Goal: Book appointment/travel/reservation

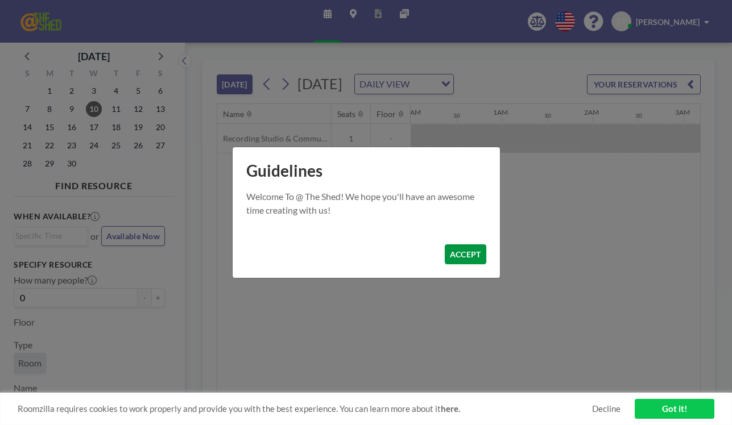
scroll to position [0, 1729]
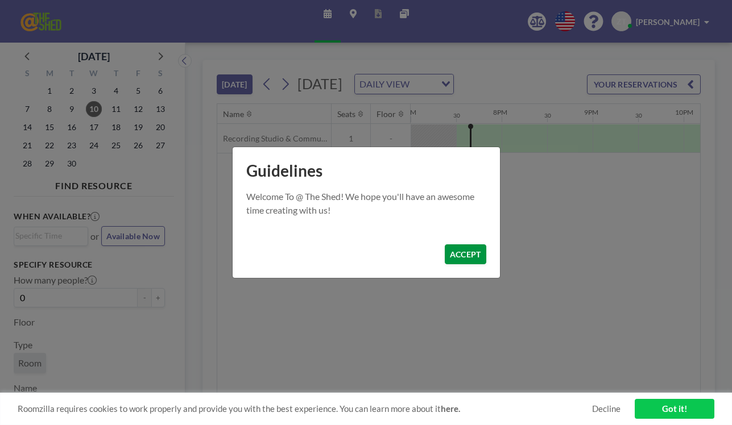
click at [458, 254] on button "ACCEPT" at bounding box center [466, 255] width 42 height 20
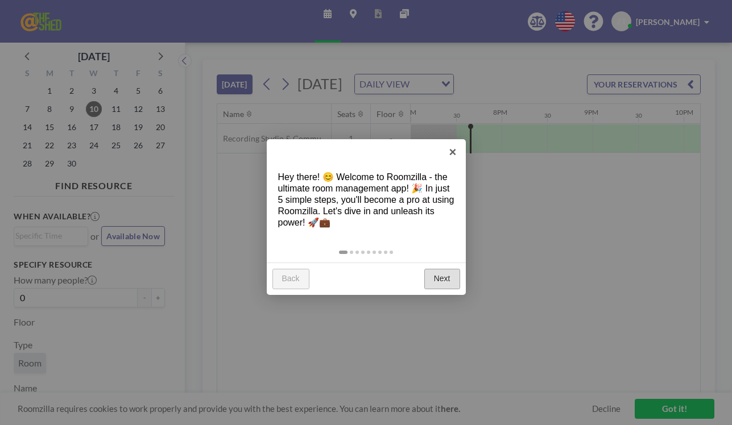
click at [440, 276] on link "Next" at bounding box center [442, 279] width 36 height 20
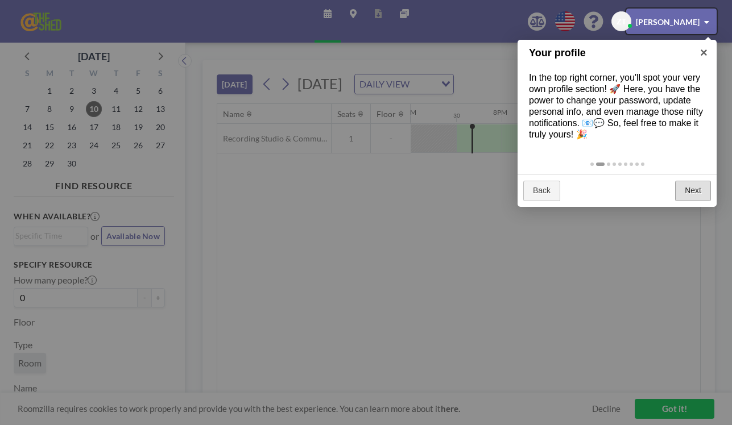
click at [697, 185] on link "Next" at bounding box center [693, 191] width 36 height 20
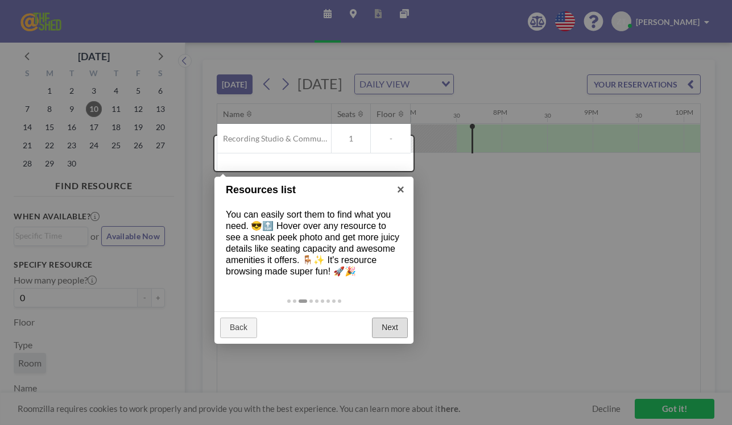
click at [395, 324] on link "Next" at bounding box center [390, 328] width 36 height 20
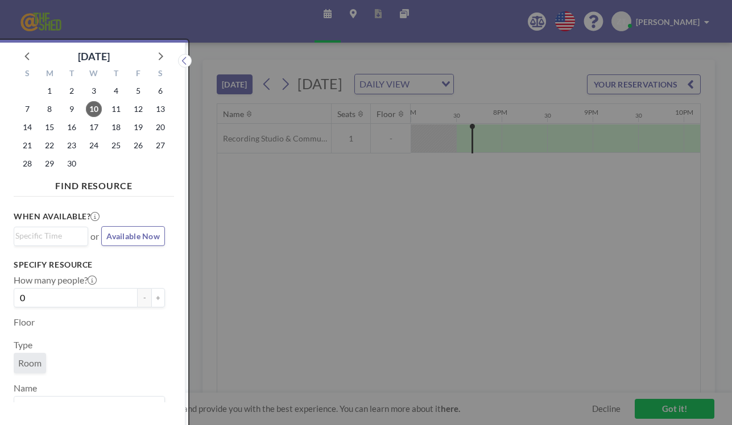
scroll to position [3, 0]
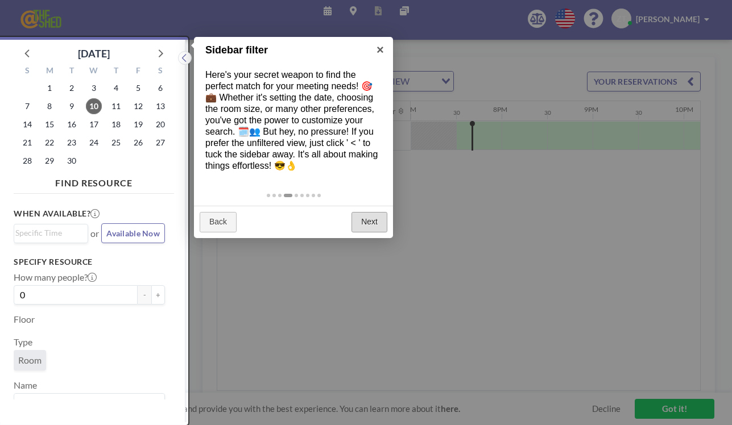
click at [376, 225] on link "Next" at bounding box center [369, 222] width 36 height 20
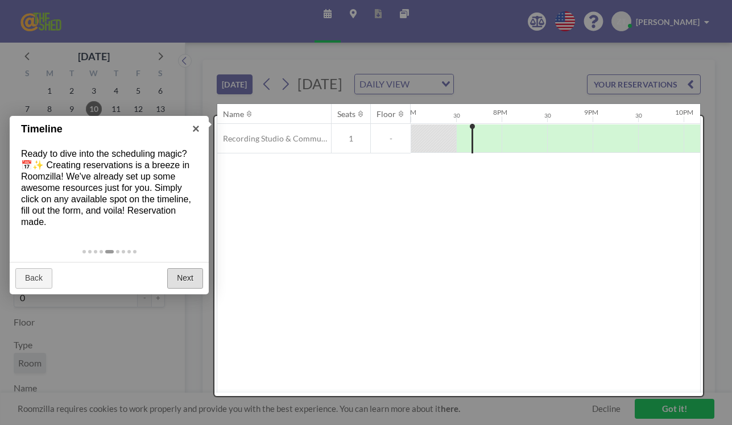
click at [185, 276] on link "Next" at bounding box center [185, 278] width 36 height 20
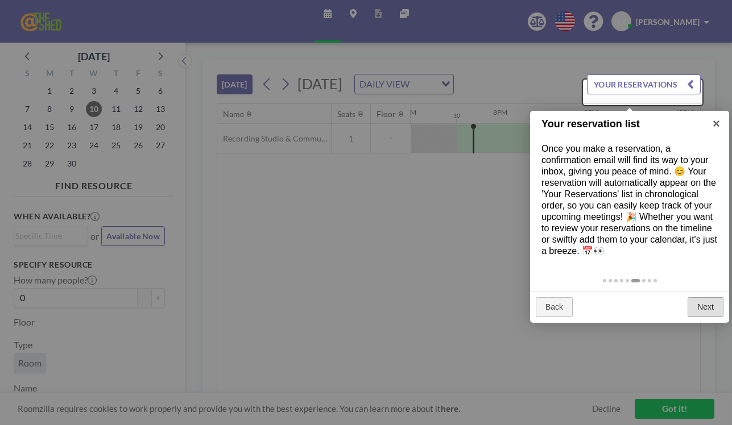
click at [710, 310] on link "Next" at bounding box center [706, 307] width 36 height 20
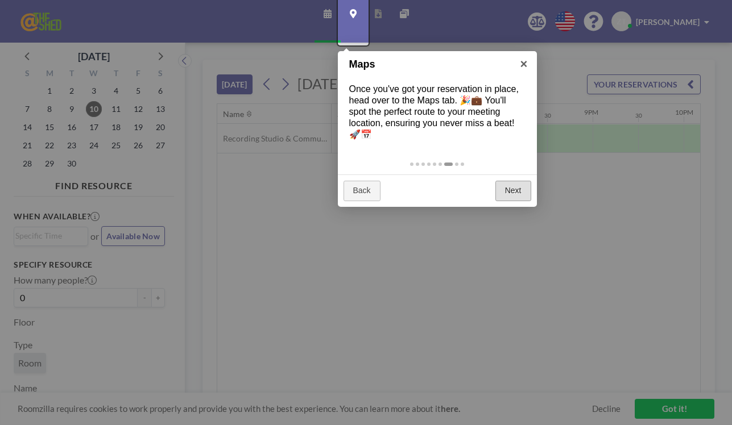
click at [522, 191] on link "Next" at bounding box center [513, 191] width 36 height 20
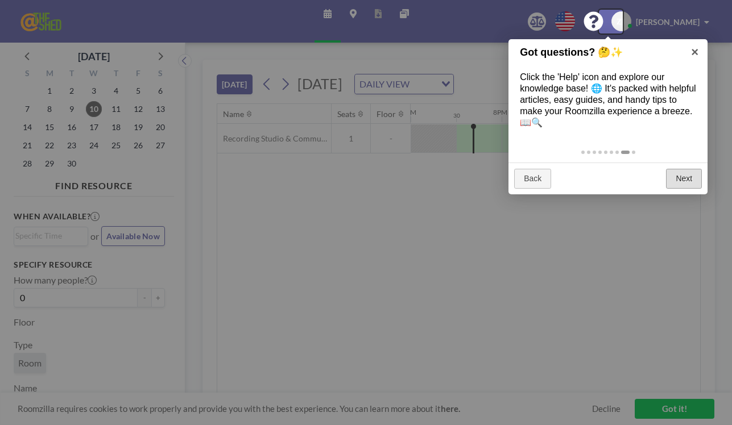
click at [678, 183] on link "Next" at bounding box center [684, 179] width 36 height 20
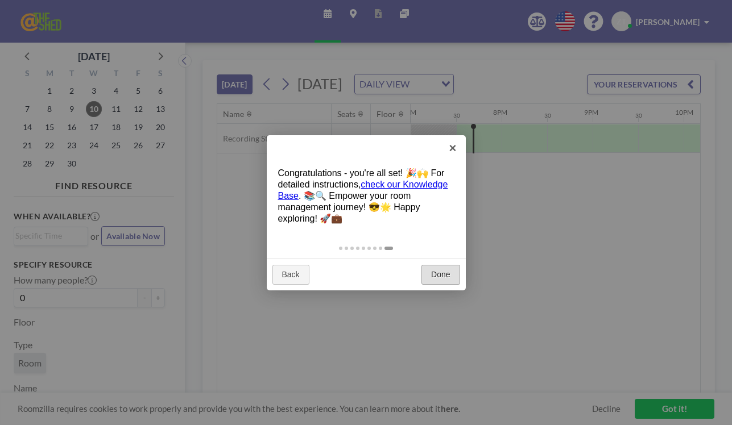
click at [442, 268] on link "Done" at bounding box center [440, 275] width 38 height 20
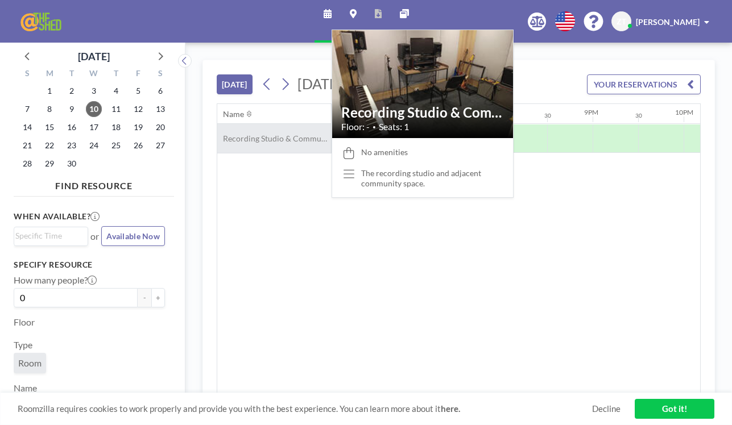
click at [298, 153] on div "Recording Studio & Community Space" at bounding box center [274, 138] width 114 height 29
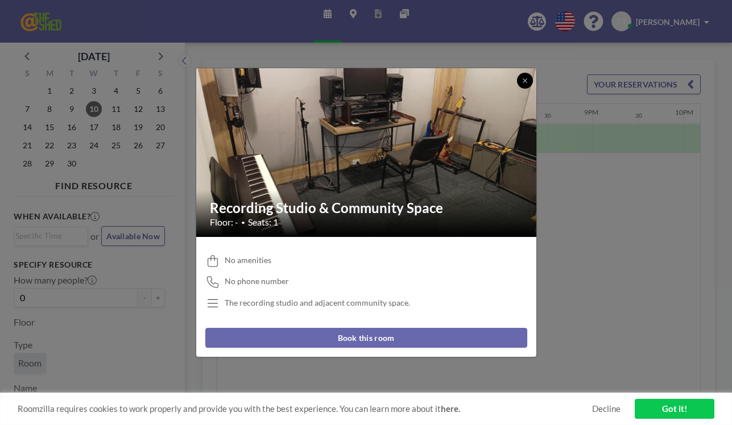
click at [528, 76] on button at bounding box center [525, 81] width 16 height 16
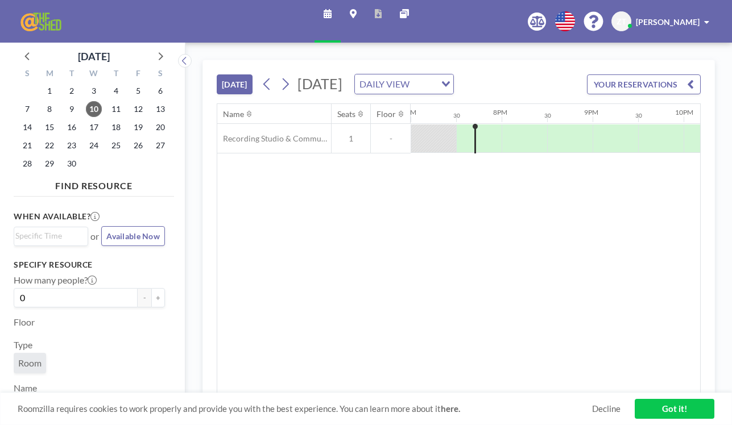
click at [675, 407] on link "Got it!" at bounding box center [675, 409] width 80 height 20
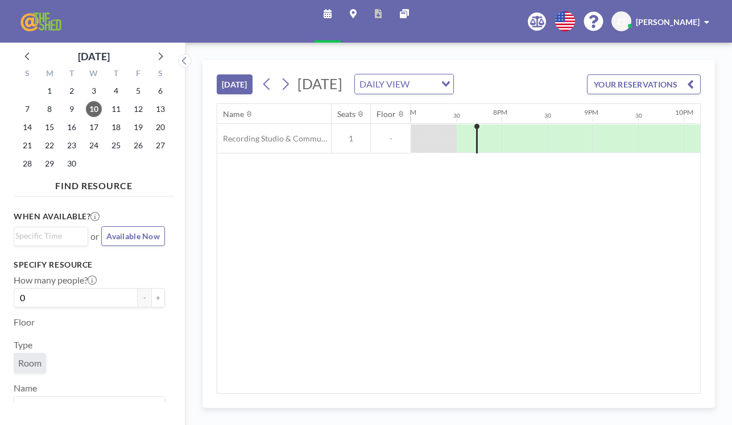
click at [240, 89] on button "[DATE]" at bounding box center [235, 85] width 36 height 20
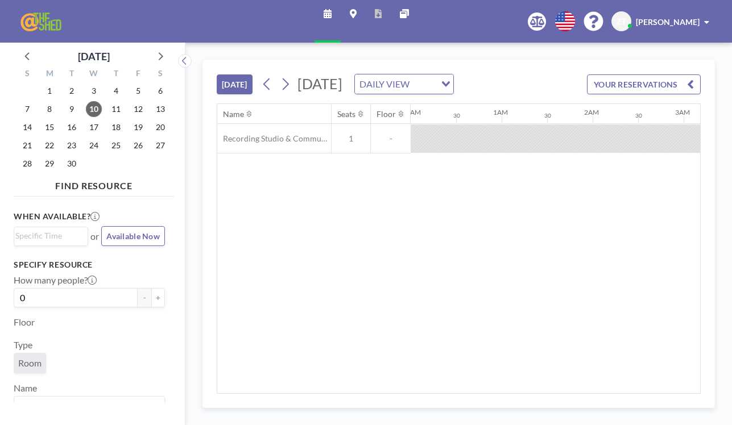
scroll to position [0, 1729]
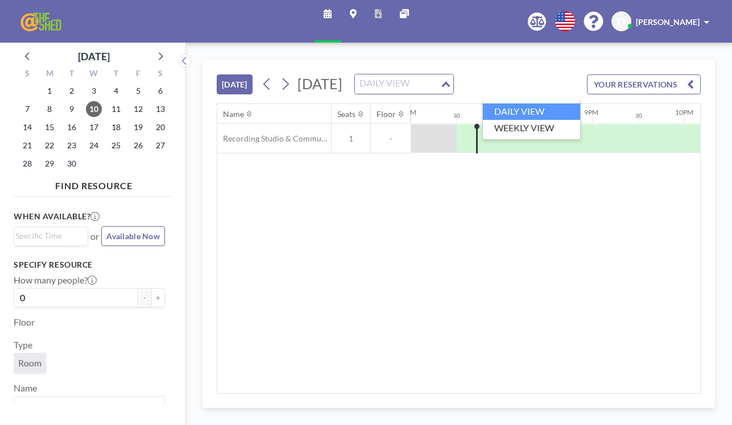
click at [439, 85] on input "Search for option" at bounding box center [397, 84] width 83 height 15
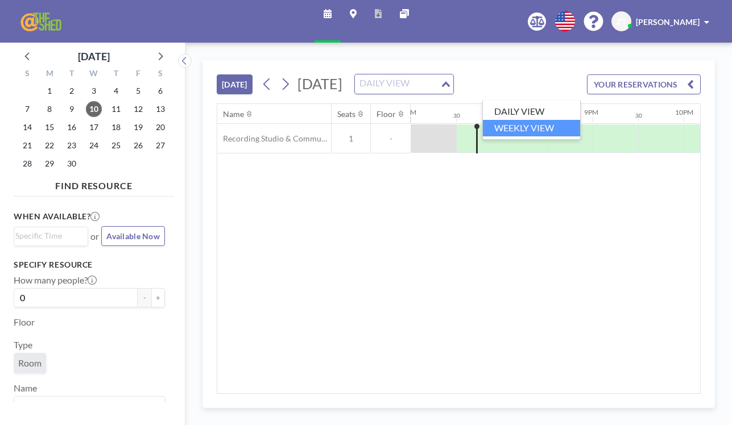
click at [538, 122] on li "WEEKLY VIEW" at bounding box center [531, 128] width 97 height 16
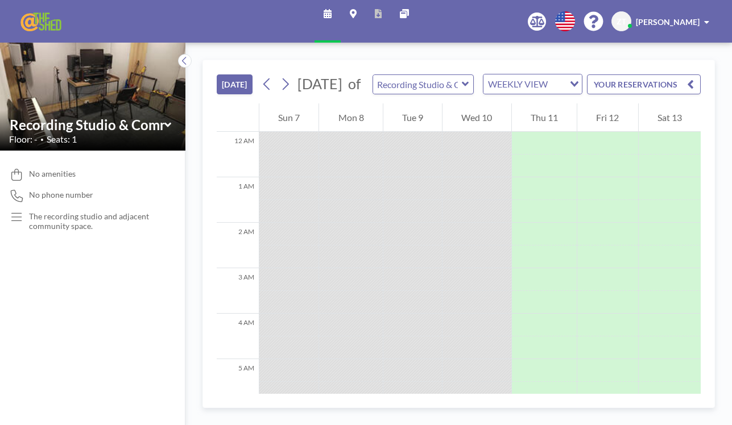
scroll to position [851, 0]
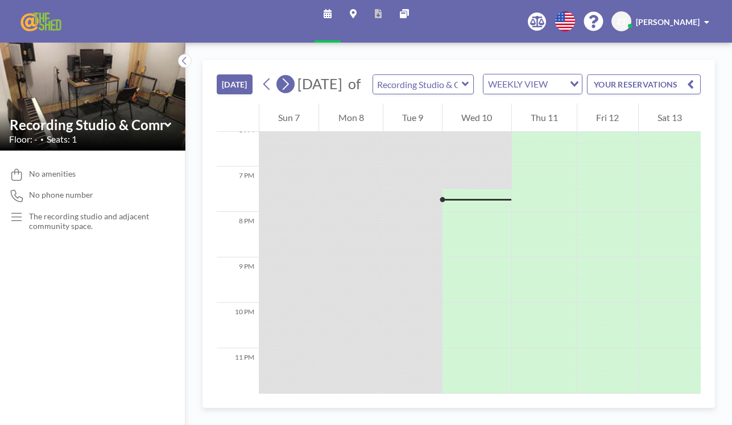
click at [291, 90] on icon at bounding box center [285, 84] width 11 height 17
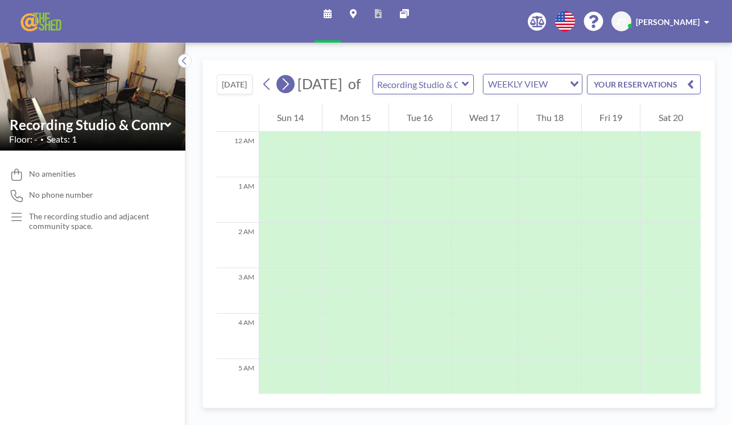
scroll to position [364, 0]
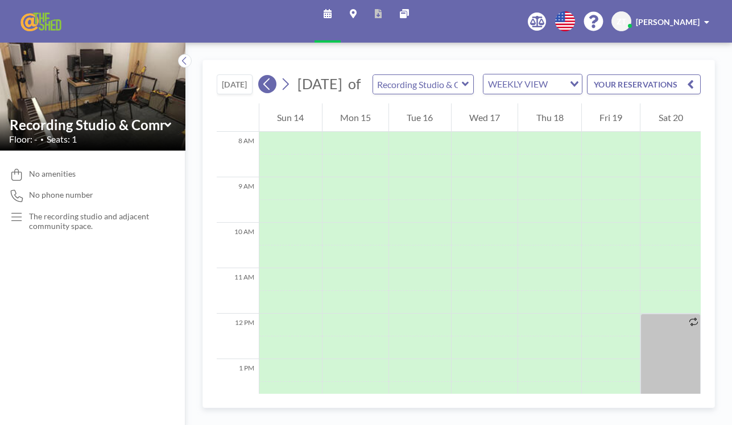
click at [272, 89] on icon at bounding box center [267, 84] width 11 height 17
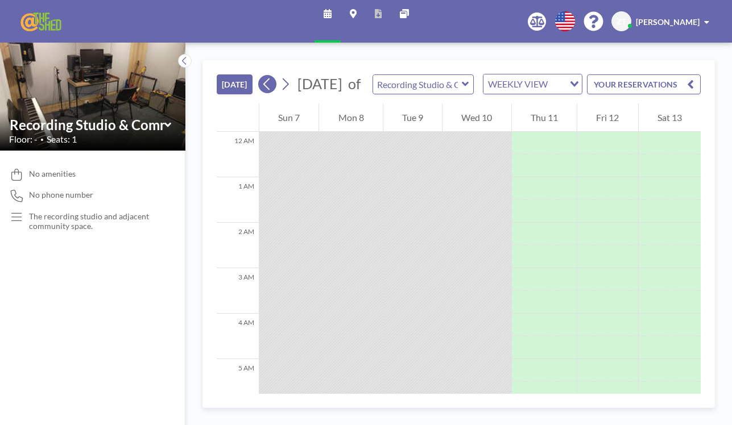
scroll to position [851, 0]
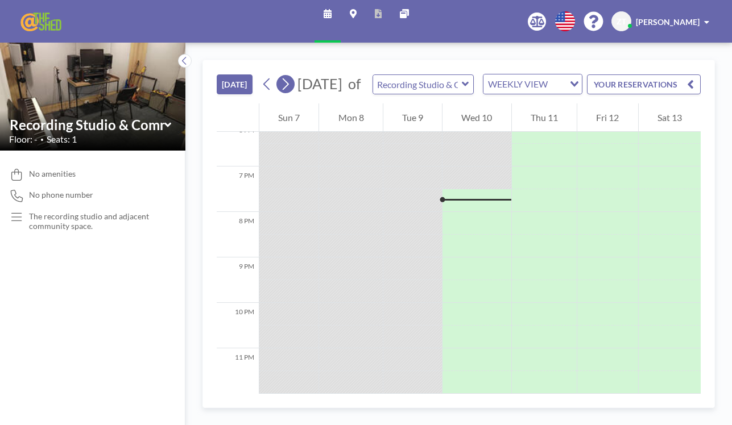
click at [291, 89] on icon at bounding box center [285, 84] width 11 height 17
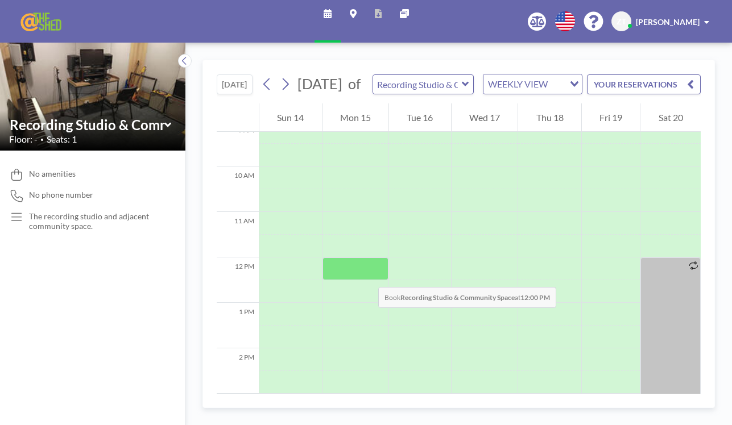
scroll to position [421, 0]
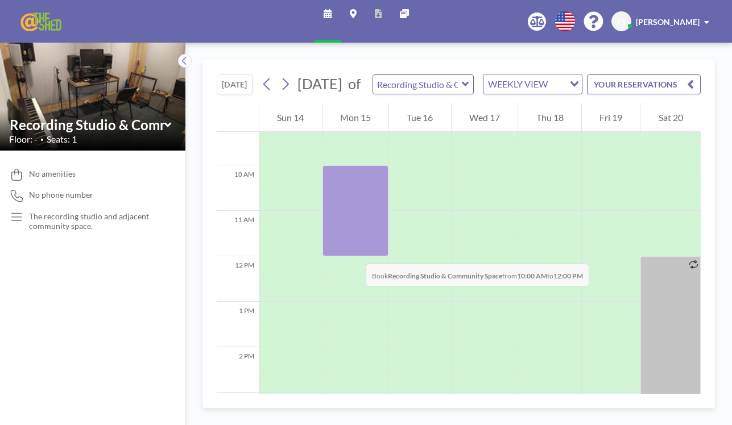
drag, startPoint x: 358, startPoint y: 202, endPoint x: 354, endPoint y: 253, distance: 50.2
click at [354, 253] on div at bounding box center [355, 211] width 67 height 91
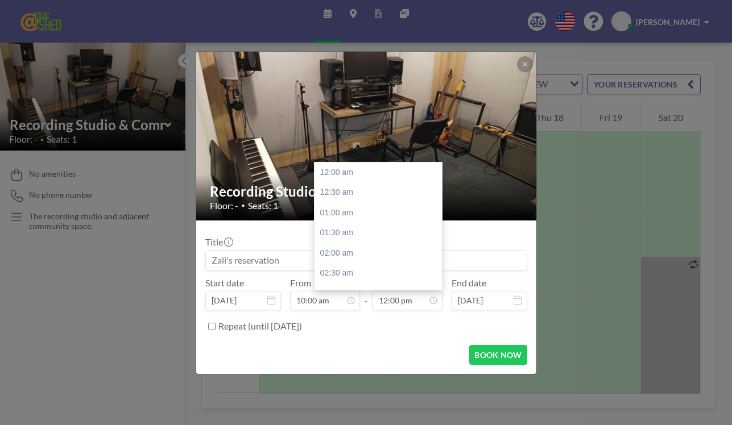
scroll to position [478, 0]
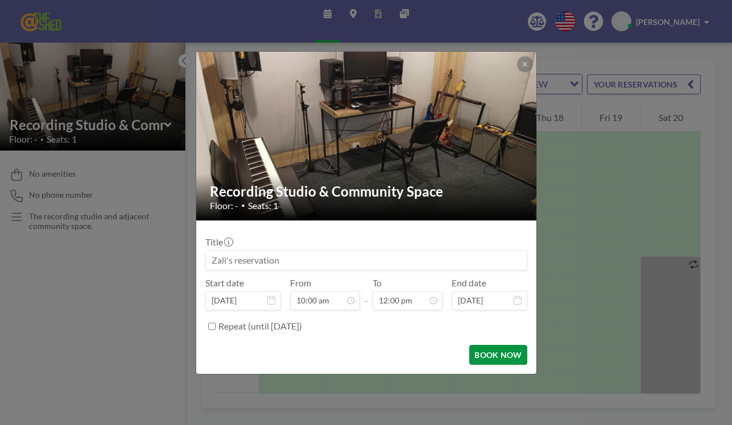
click at [499, 357] on button "BOOK NOW" at bounding box center [497, 355] width 57 height 20
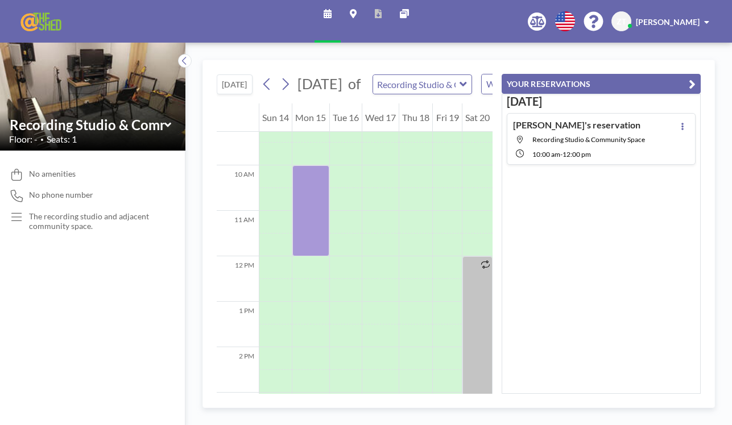
click at [690, 84] on icon "button" at bounding box center [692, 84] width 7 height 14
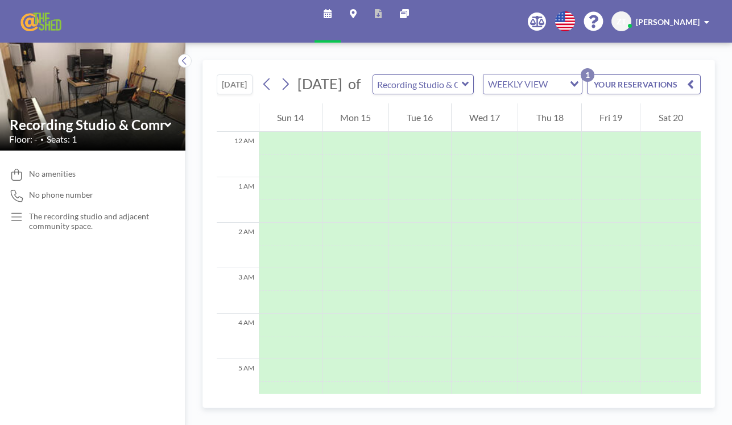
scroll to position [0, 0]
click at [626, 19] on span "ZT" at bounding box center [622, 21] width 10 height 10
click at [675, 51] on span "Profile" at bounding box center [675, 54] width 24 height 11
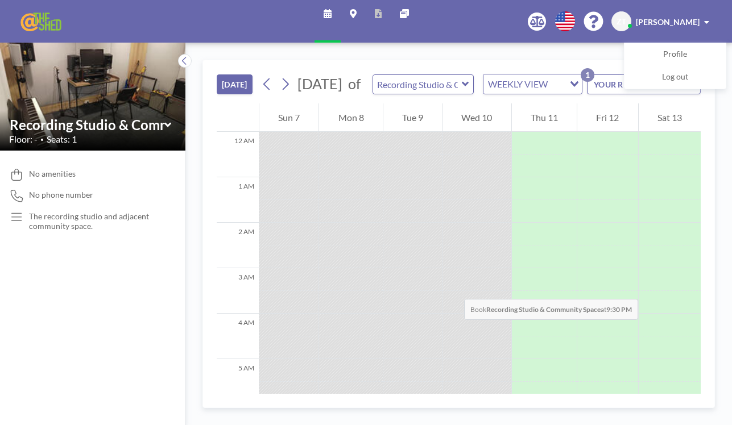
scroll to position [851, 0]
